Goal: Task Accomplishment & Management: Use online tool/utility

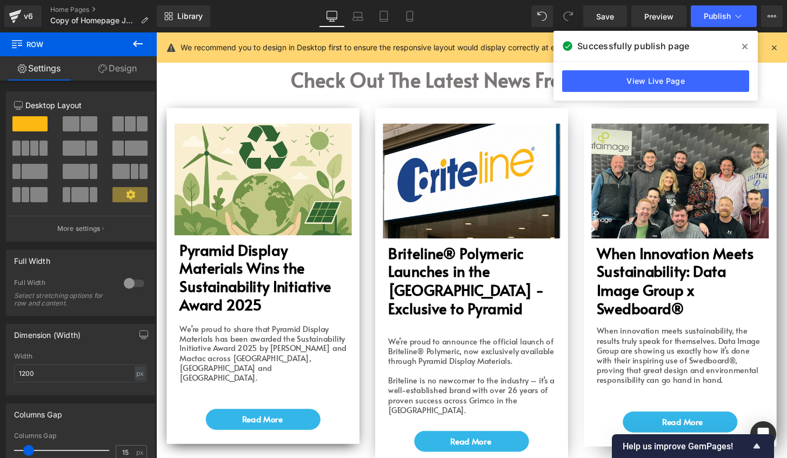
scroll to position [2487, 0]
